Goal: Information Seeking & Learning: Learn about a topic

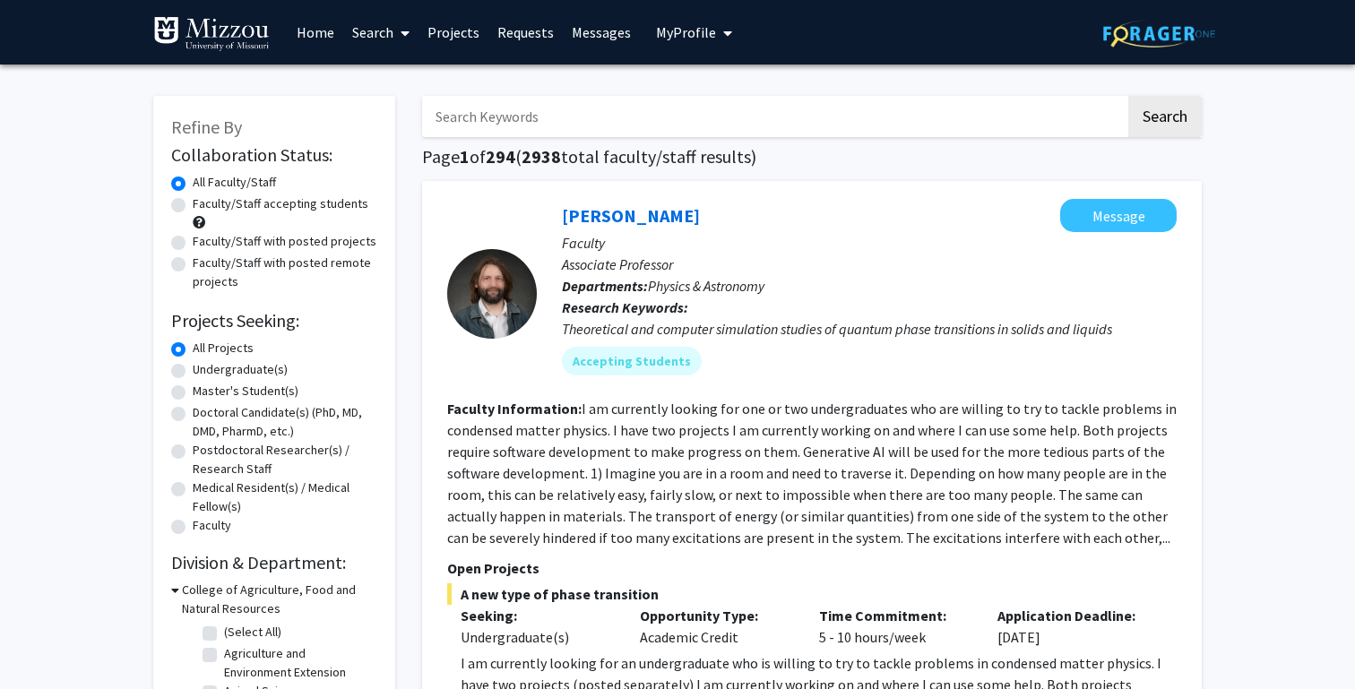
click at [193, 368] on label "Undergraduate(s)" at bounding box center [240, 369] width 95 height 19
click at [193, 368] on input "Undergraduate(s)" at bounding box center [199, 366] width 12 height 12
radio input "true"
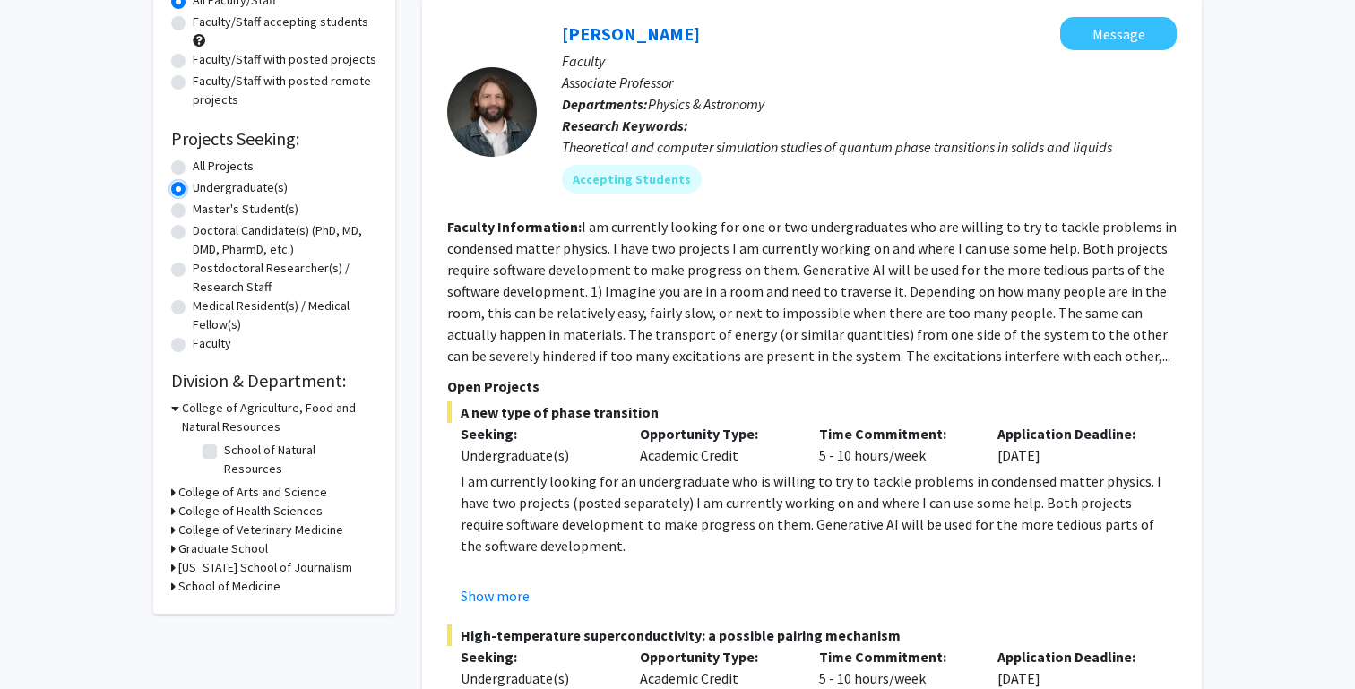
scroll to position [206, 0]
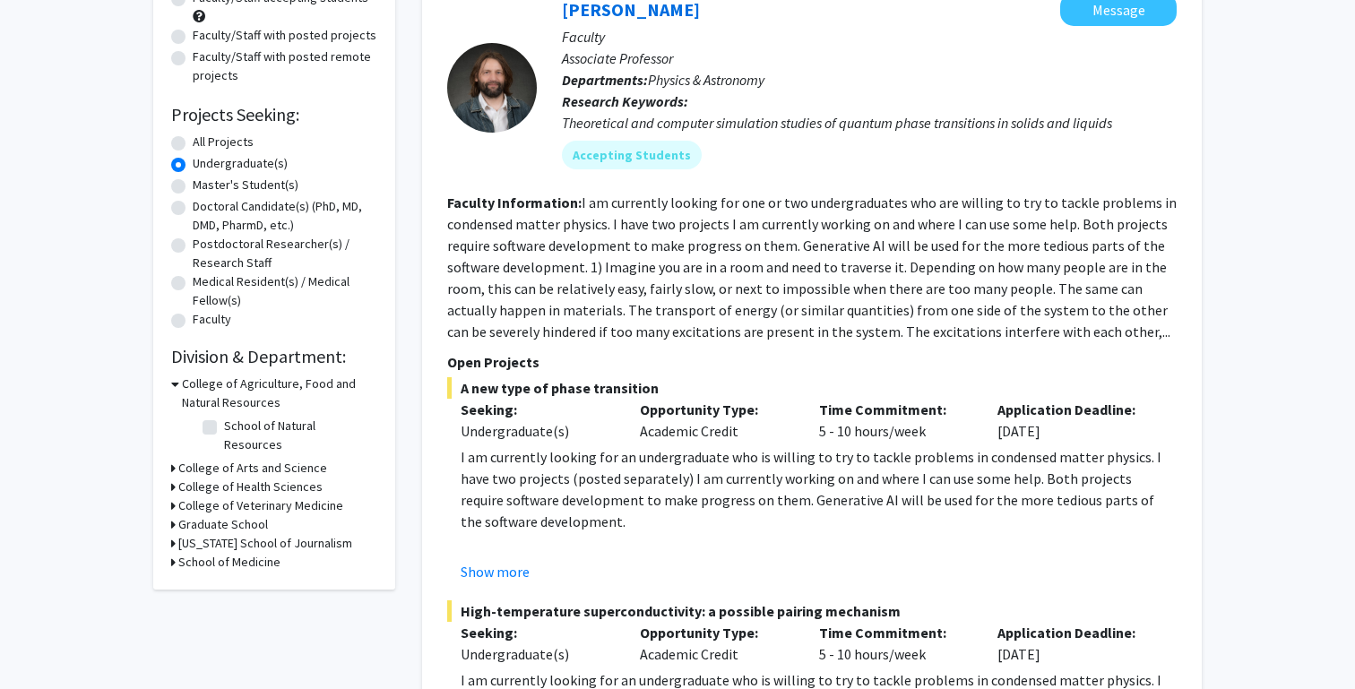
click at [171, 478] on icon at bounding box center [173, 487] width 4 height 19
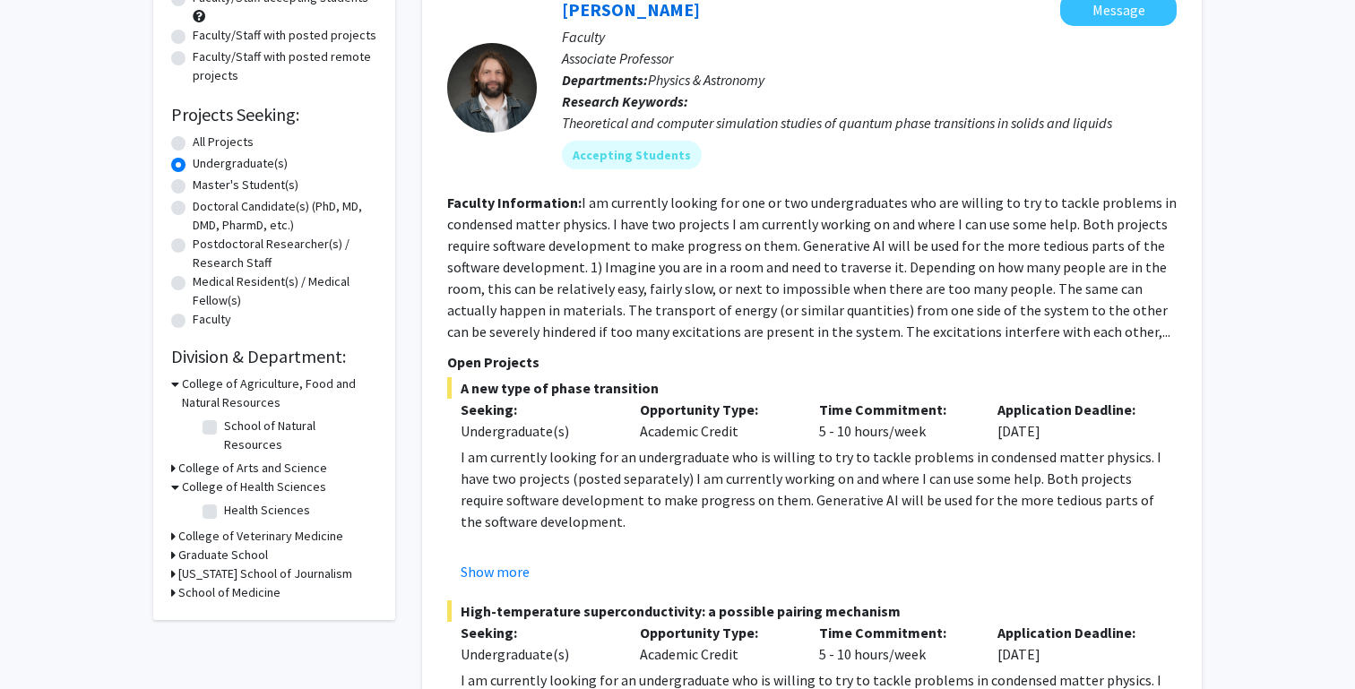
click at [173, 459] on icon at bounding box center [173, 468] width 4 height 19
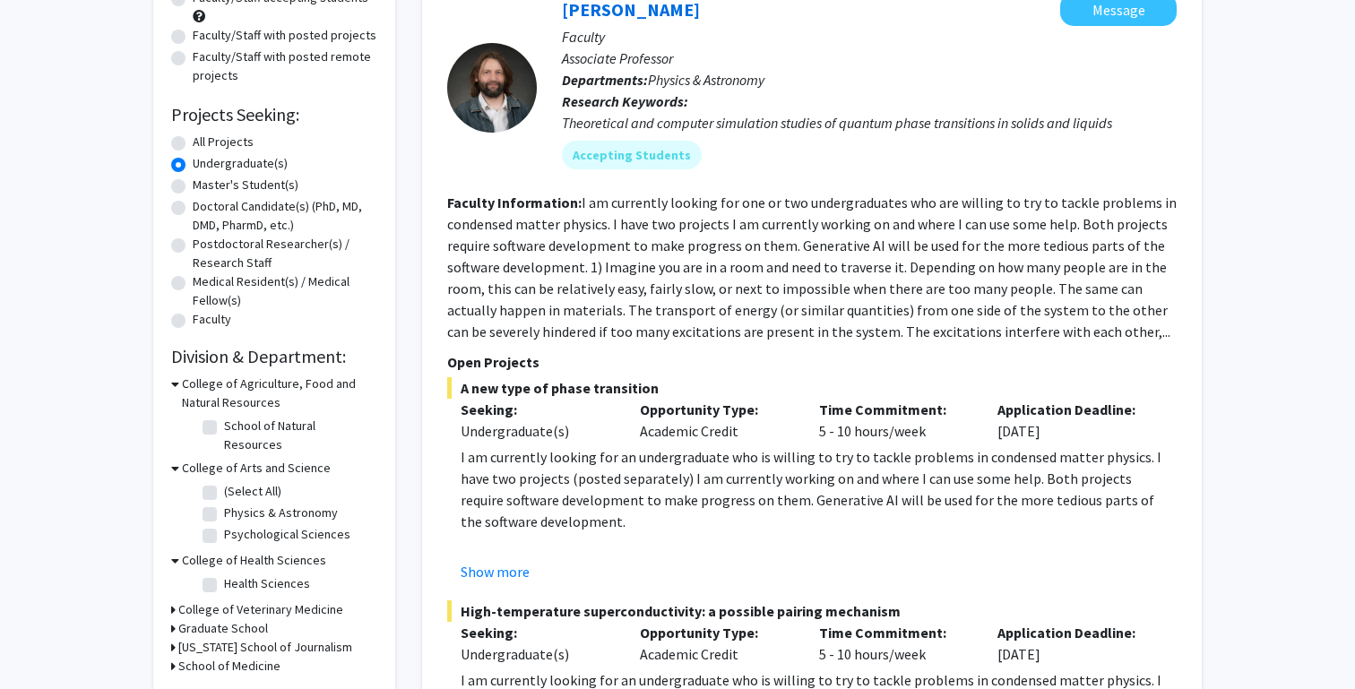
click at [224, 525] on label "Psychological Sciences" at bounding box center [287, 534] width 126 height 19
click at [224, 525] on input "Psychological Sciences" at bounding box center [230, 531] width 12 height 12
checkbox input "true"
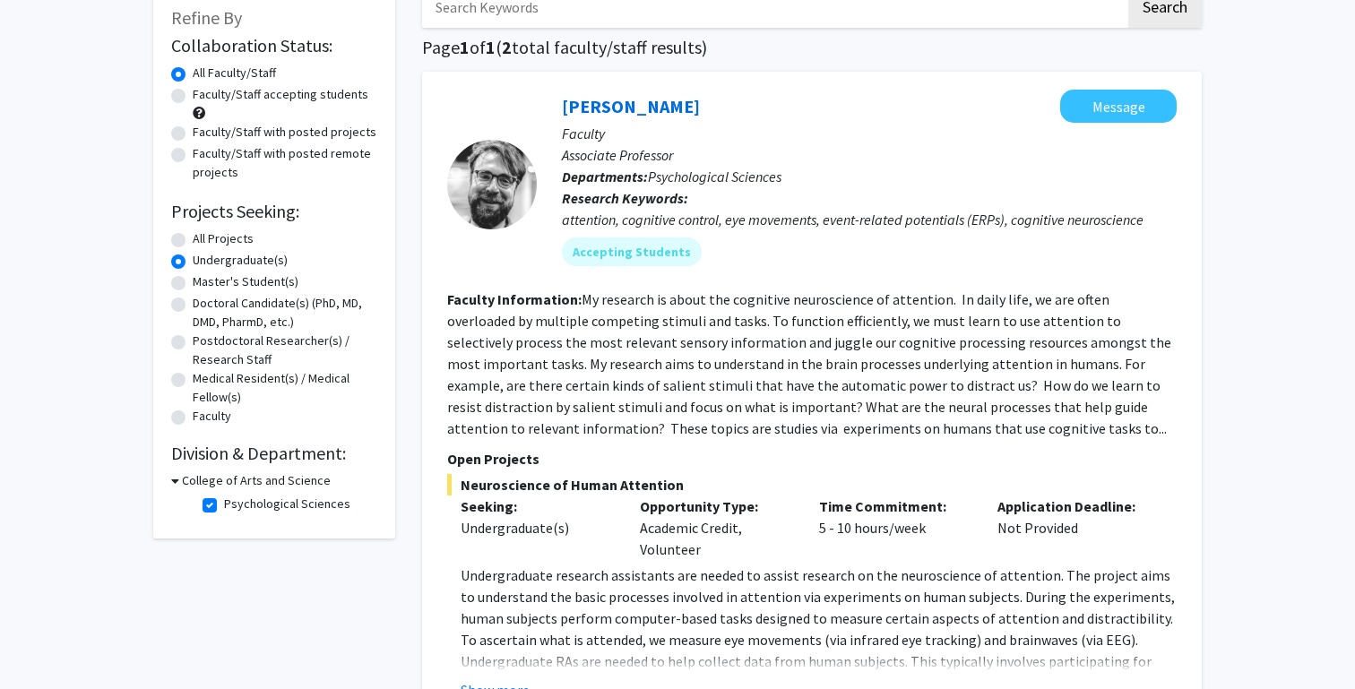
scroll to position [106, 0]
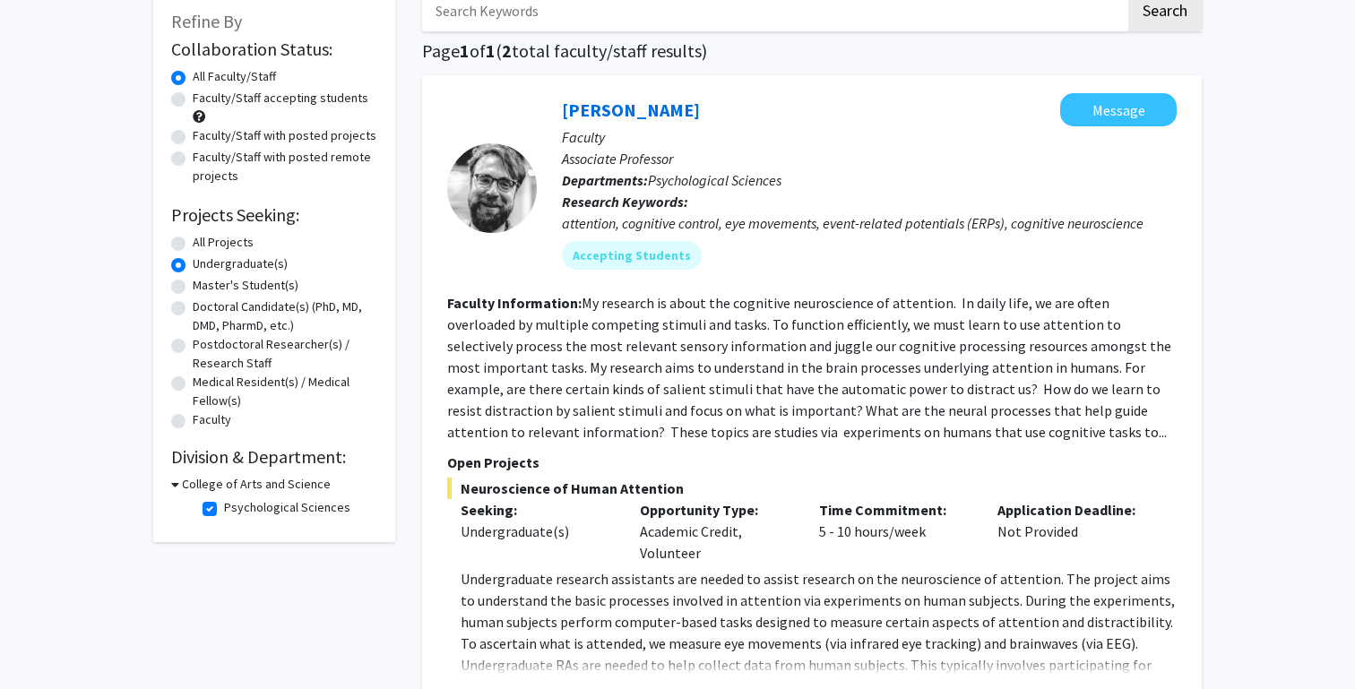
click at [224, 501] on label "Psychological Sciences" at bounding box center [287, 507] width 126 height 19
click at [224, 501] on input "Psychological Sciences" at bounding box center [230, 504] width 12 height 12
checkbox input "false"
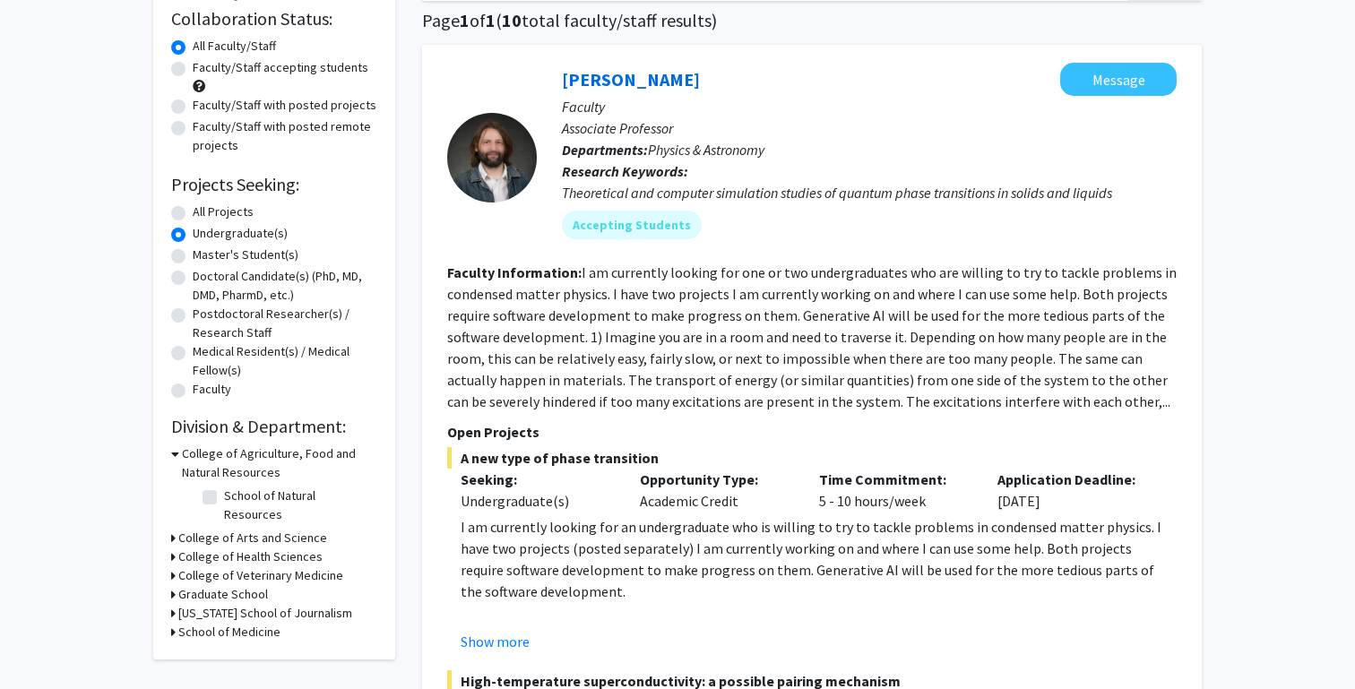
scroll to position [155, 0]
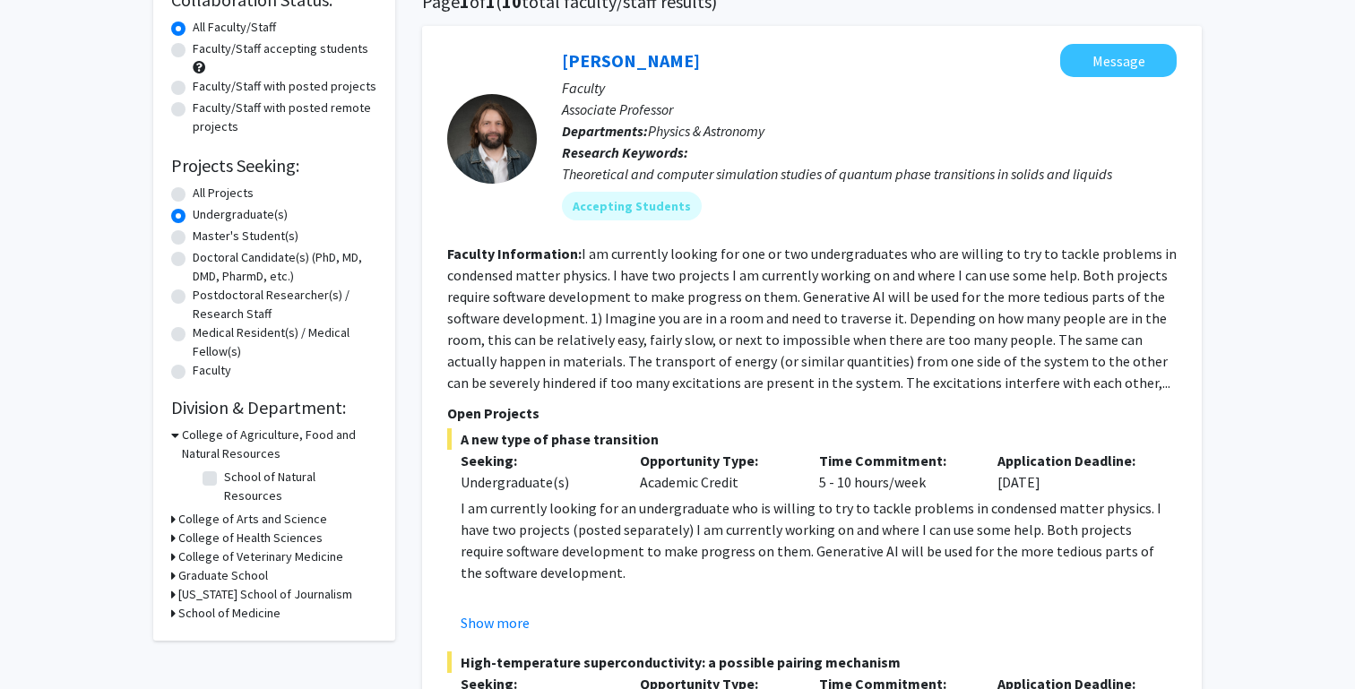
click at [172, 510] on icon at bounding box center [173, 519] width 4 height 19
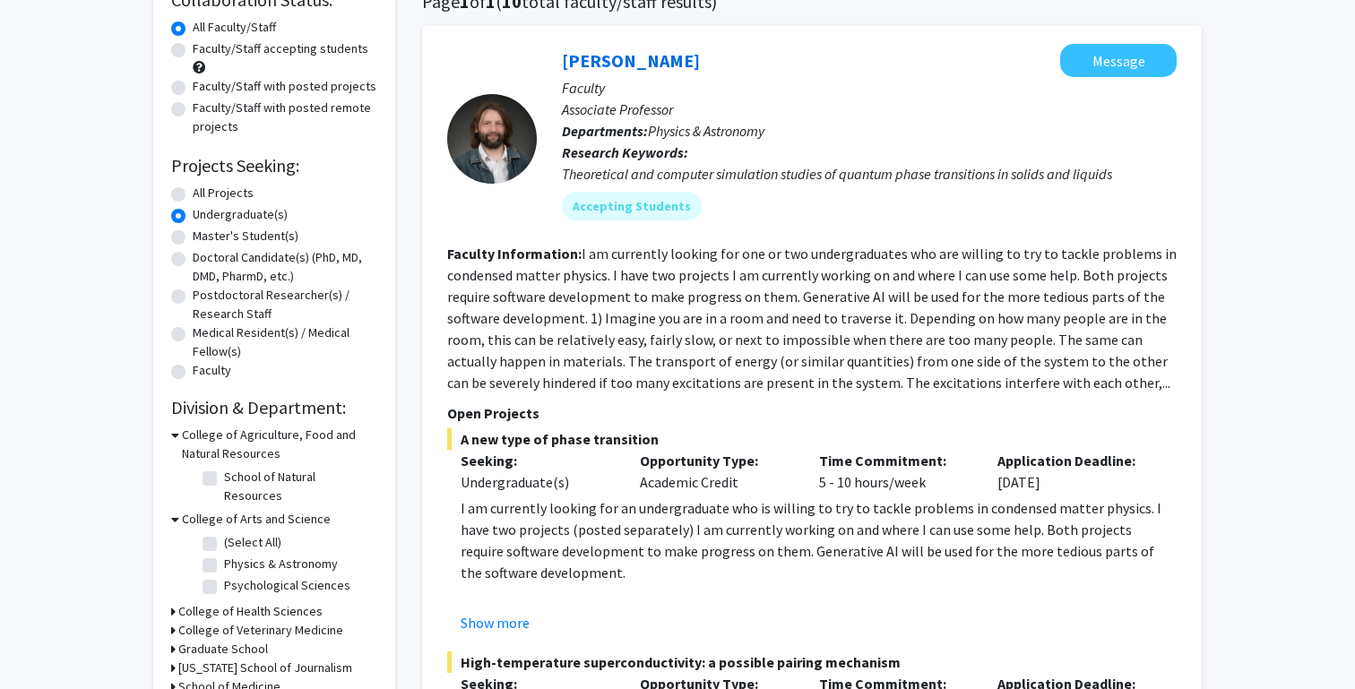
click at [171, 602] on icon at bounding box center [173, 611] width 4 height 19
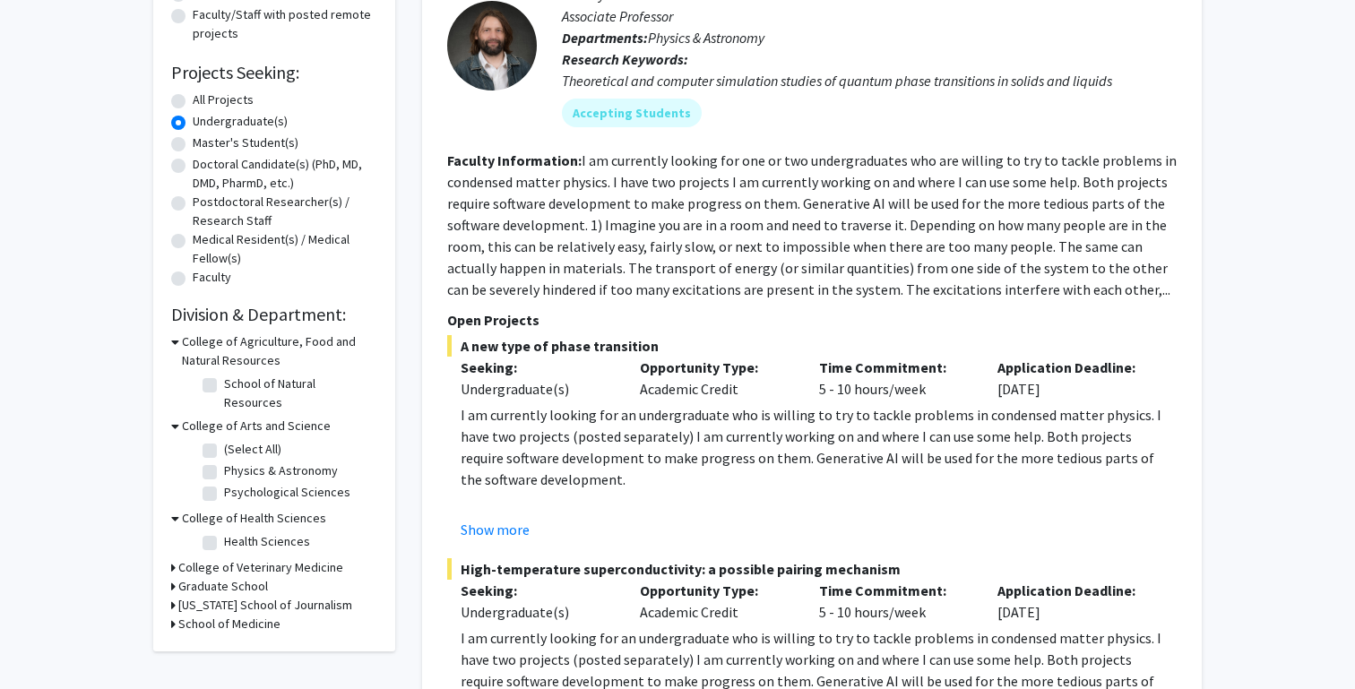
scroll to position [255, 0]
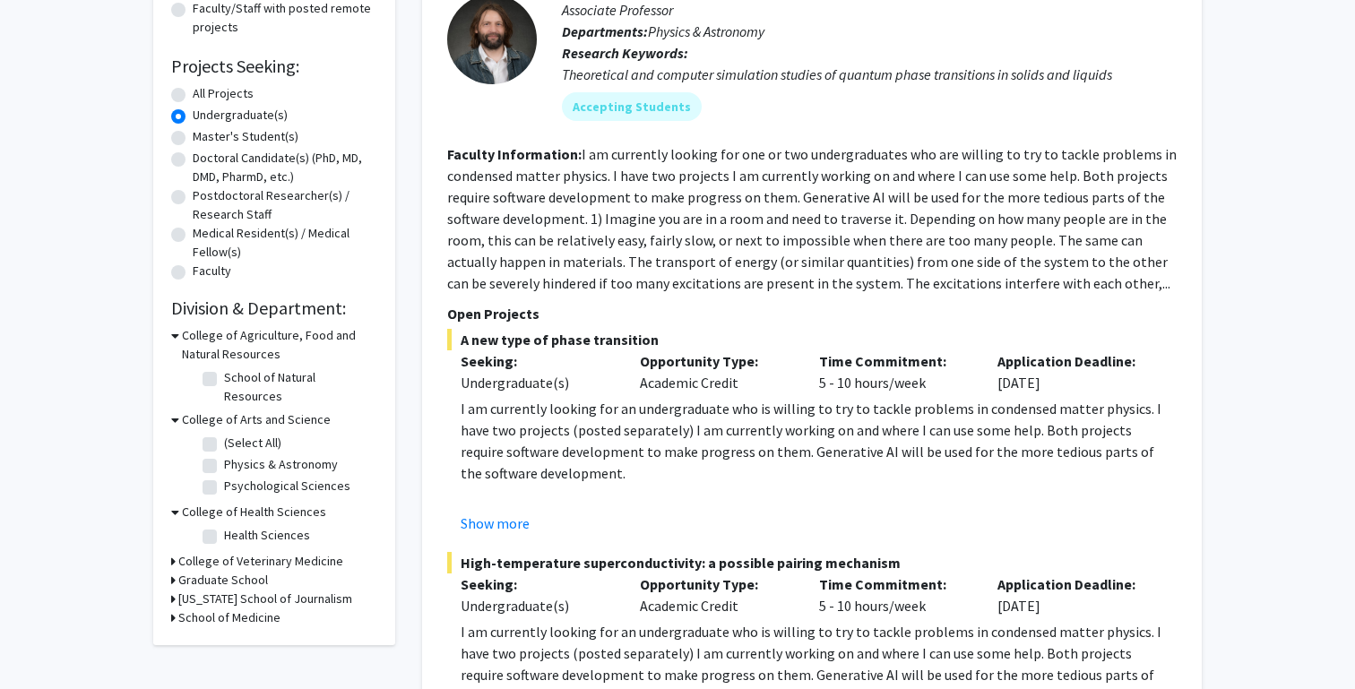
click at [171, 552] on icon at bounding box center [173, 561] width 4 height 19
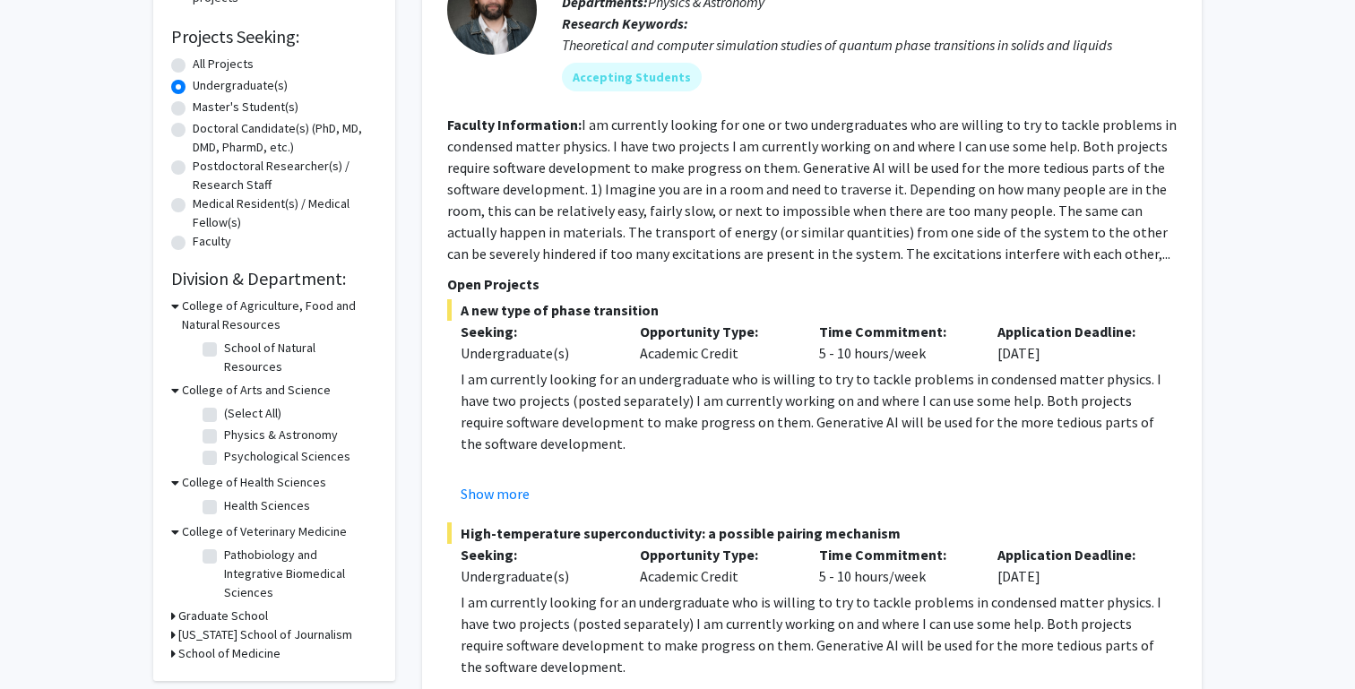
scroll to position [301, 0]
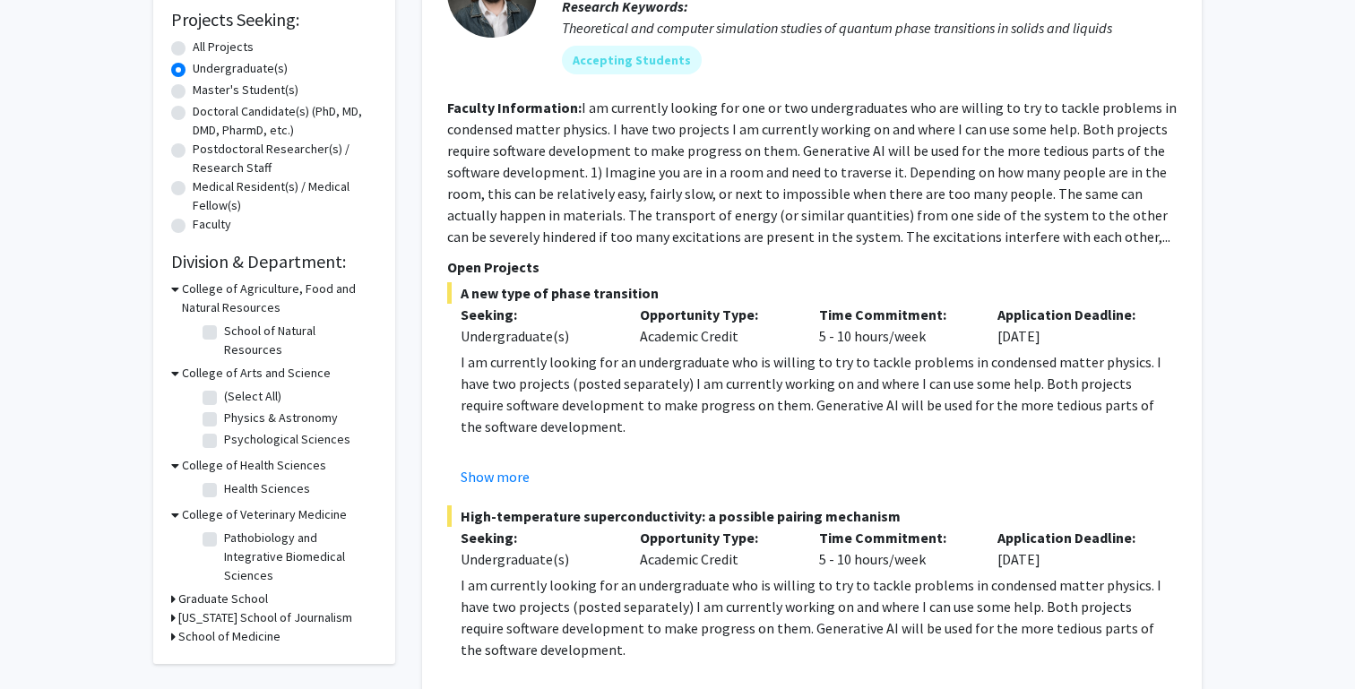
click at [172, 590] on icon at bounding box center [173, 599] width 4 height 19
click at [172, 655] on icon at bounding box center [173, 664] width 4 height 19
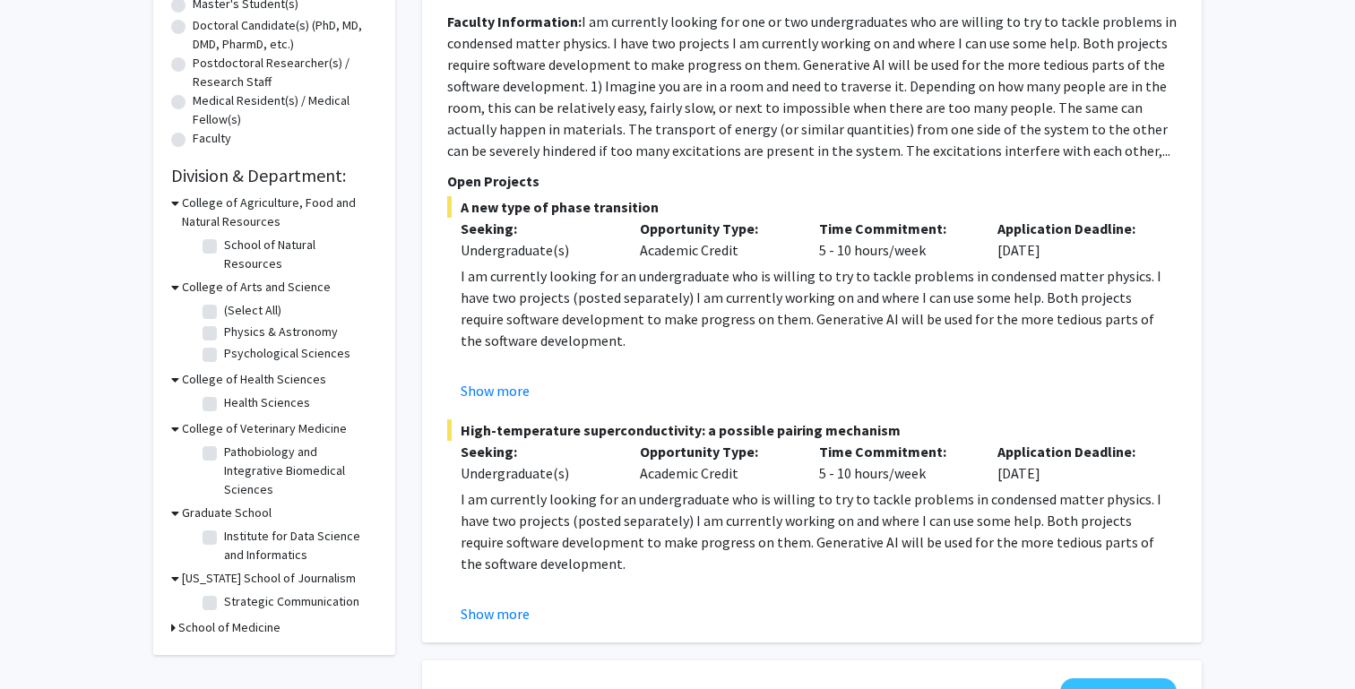
scroll to position [388, 0]
click at [172, 618] on icon at bounding box center [173, 627] width 4 height 19
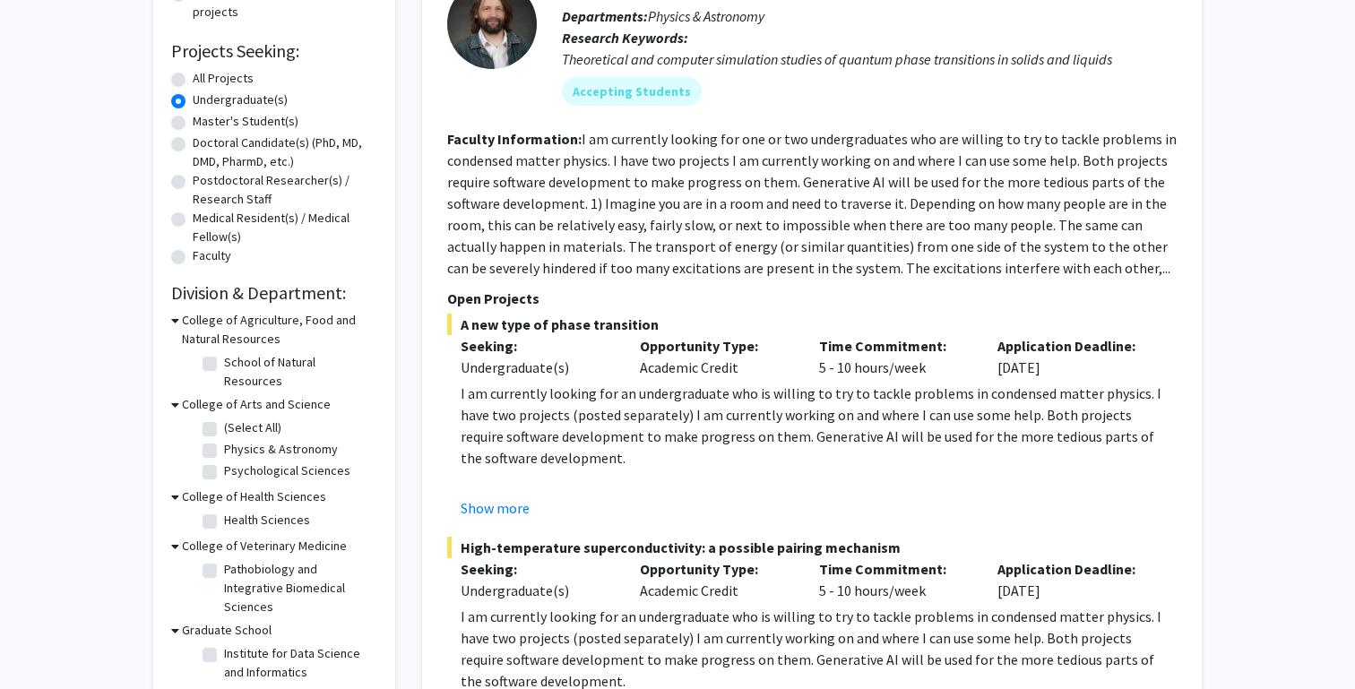
scroll to position [221, 0]
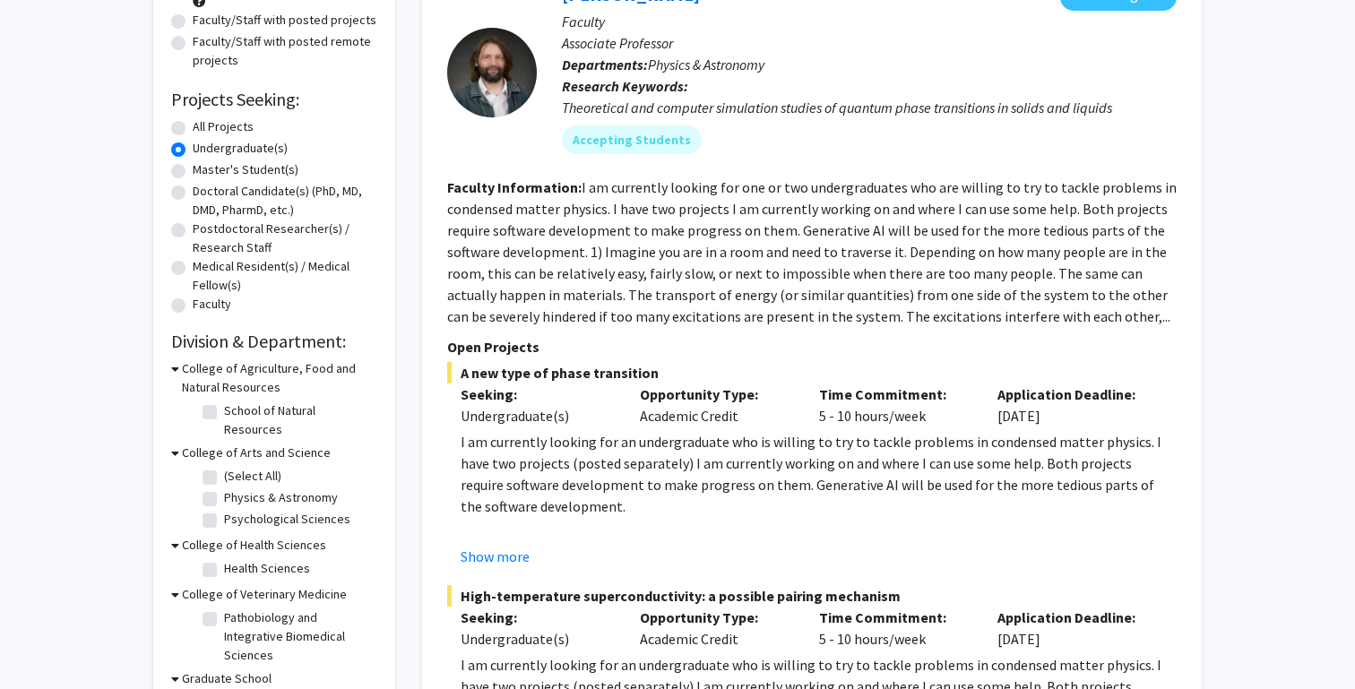
click at [224, 559] on label "Health Sciences" at bounding box center [267, 568] width 86 height 19
click at [224, 559] on input "Health Sciences" at bounding box center [230, 565] width 12 height 12
checkbox input "true"
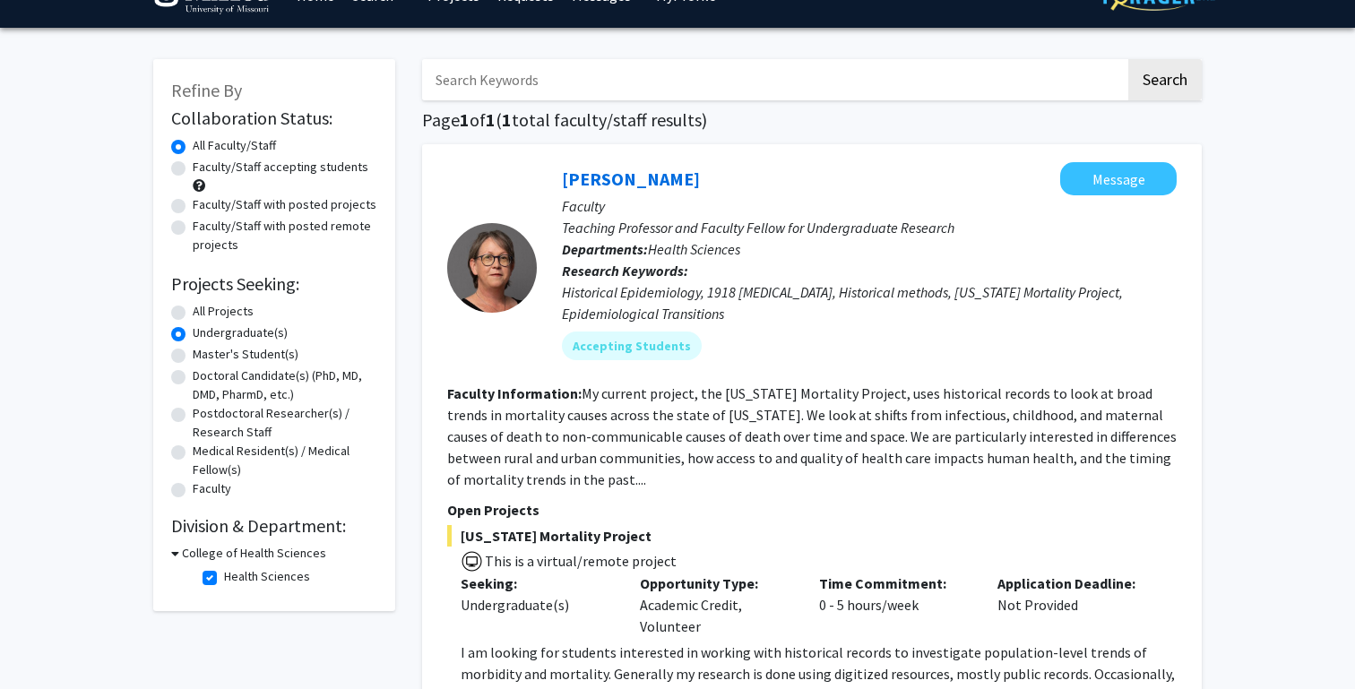
scroll to position [21, 0]
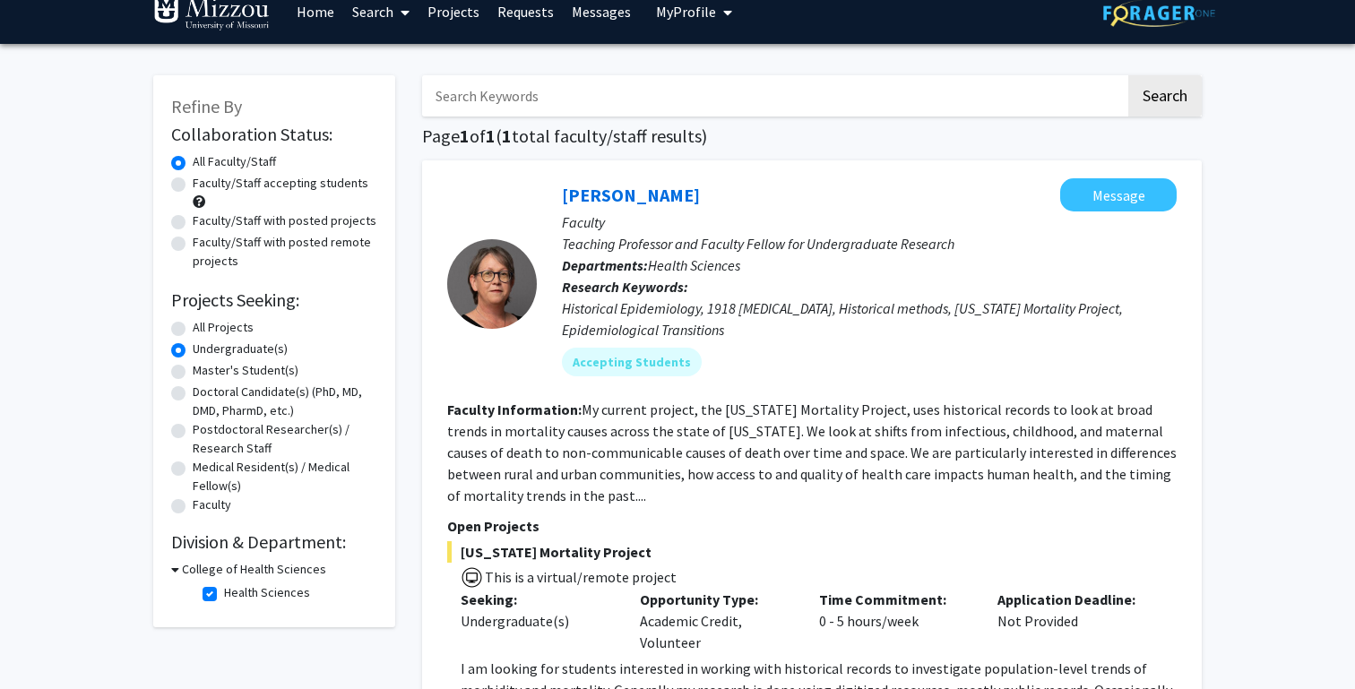
click at [193, 186] on label "Faculty/Staff accepting students" at bounding box center [281, 183] width 176 height 19
click at [193, 186] on input "Faculty/Staff accepting students" at bounding box center [199, 180] width 12 height 12
radio input "true"
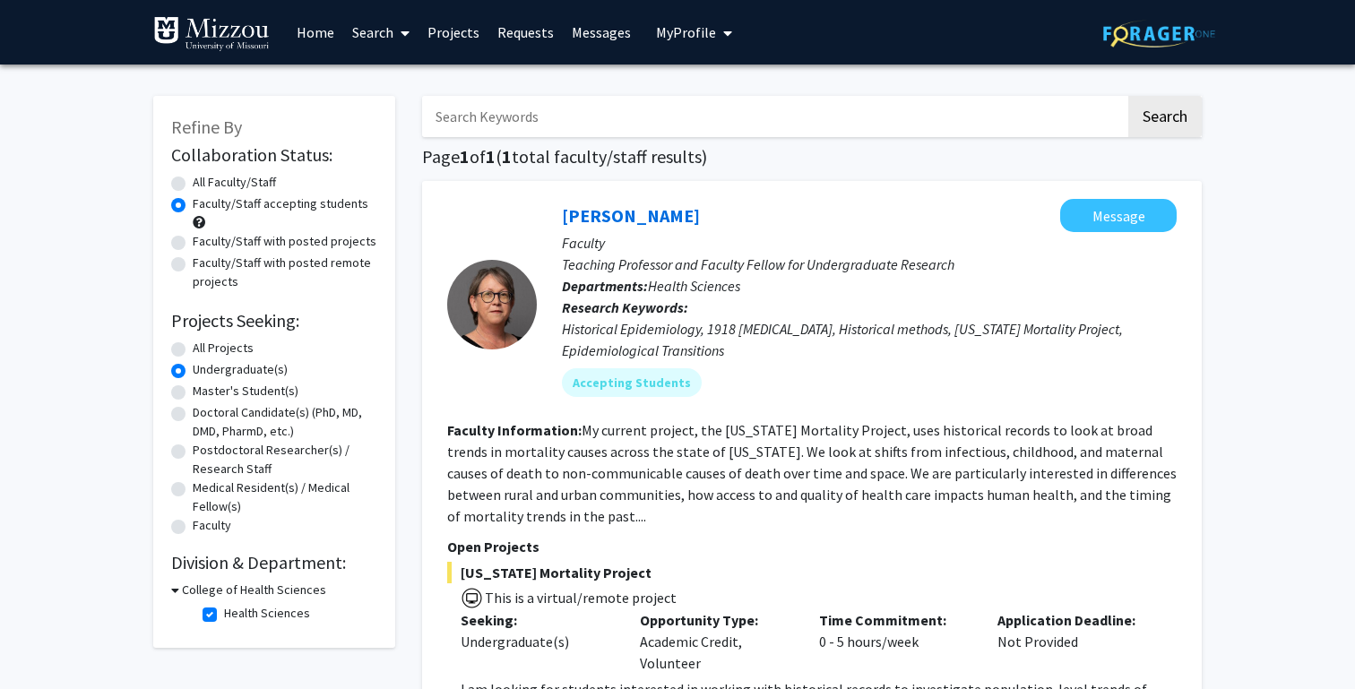
click at [224, 611] on label "Health Sciences" at bounding box center [267, 613] width 86 height 19
click at [224, 611] on input "Health Sciences" at bounding box center [230, 610] width 12 height 12
checkbox input "false"
